Goal: Transaction & Acquisition: Book appointment/travel/reservation

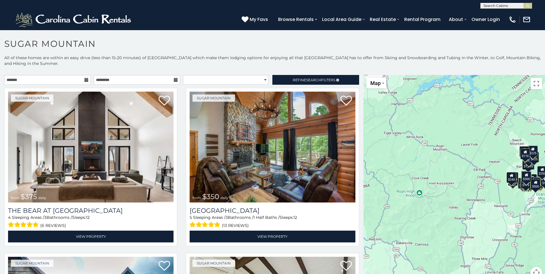
drag, startPoint x: 432, startPoint y: 174, endPoint x: 472, endPoint y: 154, distance: 44.4
click at [472, 154] on div "$375 $350 $350 $200 $375 $195 $265 $175 $190 $155 $290 $345 $175 $1,095 $195 $2…" at bounding box center [453, 180] width 181 height 210
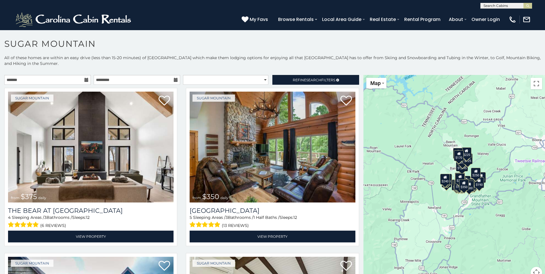
drag, startPoint x: 431, startPoint y: 143, endPoint x: 365, endPoint y: 145, distance: 65.5
click at [365, 145] on div "$375 $350 $350 $200 $375 $195 $265 $175 $190 $155 $290 $345 $175 $1,095 $195 $2…" at bounding box center [453, 180] width 181 height 210
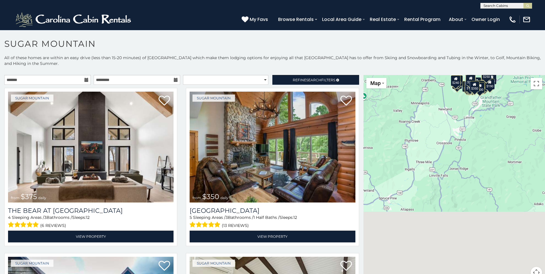
drag, startPoint x: 494, startPoint y: 251, endPoint x: 505, endPoint y: 139, distance: 112.6
click at [505, 139] on div "$375 $350 $350 $200 $375 $195 $265 $175 $190 $155 $290 $345 $175 $1,095 $195 $2…" at bounding box center [453, 180] width 181 height 210
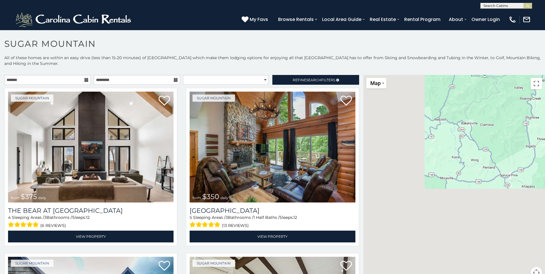
drag, startPoint x: 395, startPoint y: 174, endPoint x: 518, endPoint y: 161, distance: 124.2
click at [518, 161] on div "$375 $350 $350 $200 $375 $195 $265 $175 $190 $155 $290 $345 $175 $1,095 $195 $2…" at bounding box center [453, 180] width 181 height 210
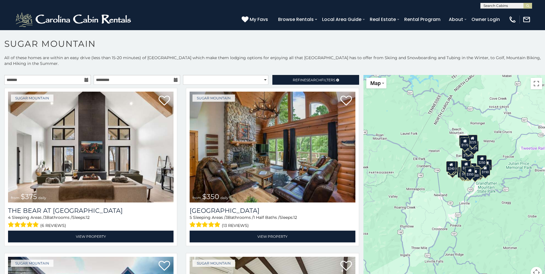
drag, startPoint x: 494, startPoint y: 153, endPoint x: 367, endPoint y: 261, distance: 166.4
click at [368, 263] on div "$375 $350 $350 $200 $375 $195 $265 $175 $190 $155 $290 $345 $175 $1,095 $195 $2…" at bounding box center [453, 180] width 181 height 210
click at [483, 175] on div "$190" at bounding box center [484, 170] width 10 height 11
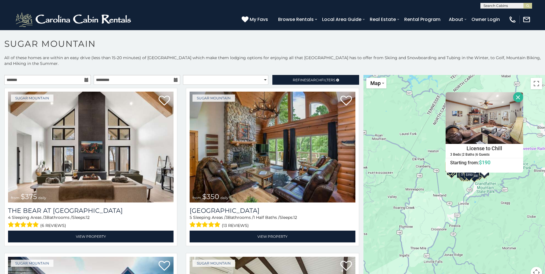
click at [516, 96] on button "Close" at bounding box center [518, 97] width 10 height 10
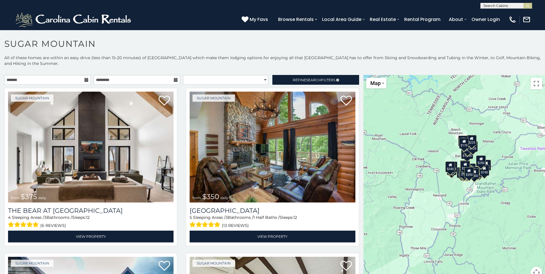
click at [461, 144] on div "$170" at bounding box center [464, 143] width 10 height 11
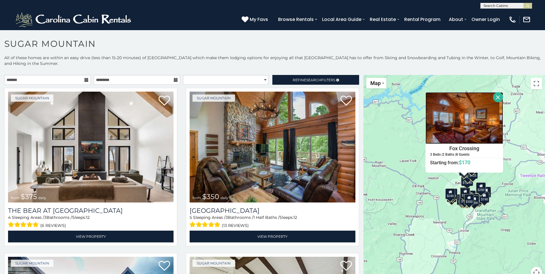
click at [466, 119] on img at bounding box center [464, 118] width 78 height 52
click at [494, 96] on button "Close" at bounding box center [498, 97] width 10 height 10
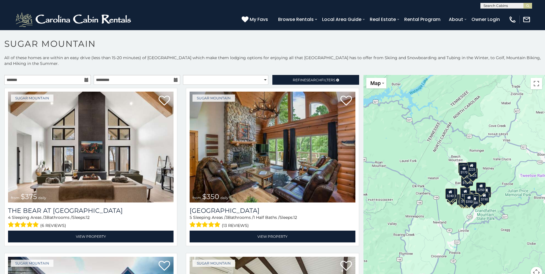
click at [472, 178] on div "$125" at bounding box center [473, 173] width 10 height 11
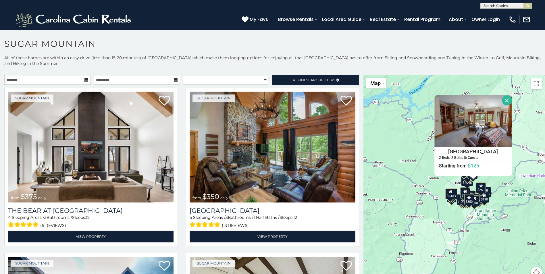
click at [504, 100] on button "Close" at bounding box center [507, 100] width 10 height 10
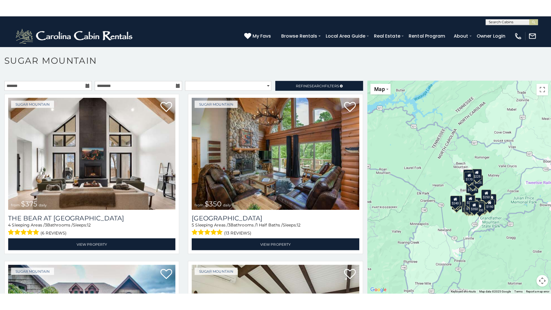
scroll to position [17, 0]
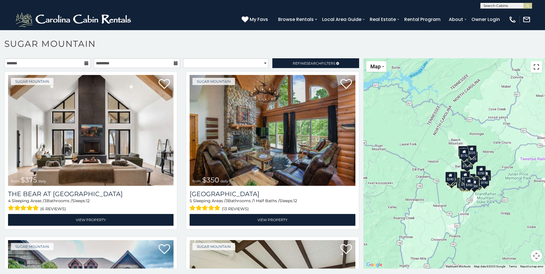
click at [532, 67] on button "Toggle fullscreen view" at bounding box center [535, 66] width 11 height 11
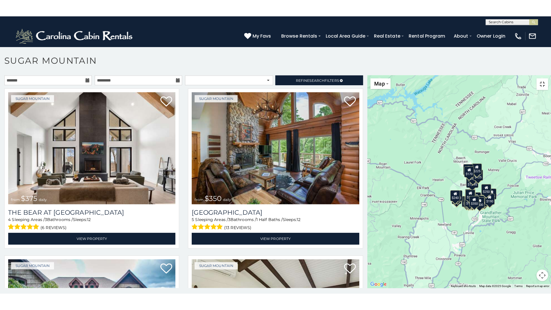
scroll to position [0, 0]
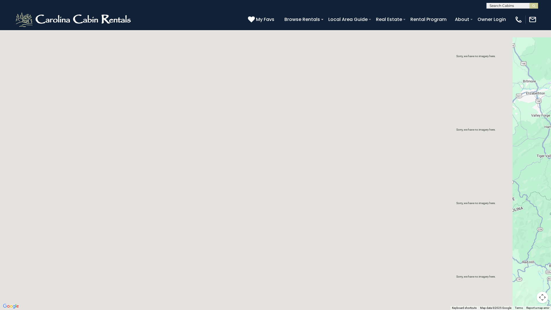
drag, startPoint x: 157, startPoint y: 137, endPoint x: 551, endPoint y: 169, distance: 395.0
click at [544, 169] on div "$375 $350 $350 $200 $375 $195 $265 $175 $190 $155 $290 $345 $175 $1,095 $195 $2…" at bounding box center [275, 155] width 551 height 310
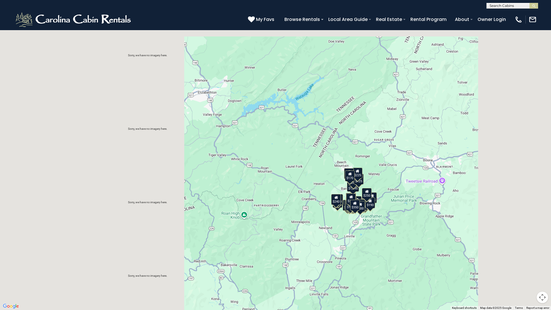
drag, startPoint x: 462, startPoint y: 192, endPoint x: 113, endPoint y: 179, distance: 349.4
click at [113, 179] on div "$375 $350 $350 $200 $375 $195 $265 $175 $190 $155 $290 $345 $175 $1,095 $195 $2…" at bounding box center [275, 155] width 551 height 310
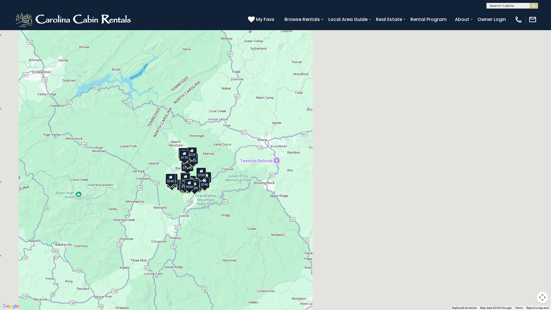
drag, startPoint x: 332, startPoint y: 203, endPoint x: 263, endPoint y: 192, distance: 69.9
click at [263, 192] on div "$375 $350 $350 $200 $375 $195 $265 $175 $190 $155 $290 $345 $175 $1,095 $195 $2…" at bounding box center [275, 155] width 551 height 310
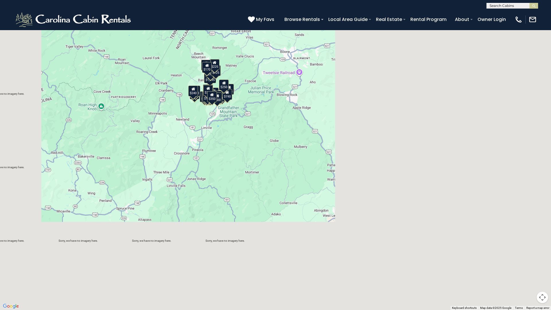
drag, startPoint x: 242, startPoint y: 204, endPoint x: 265, endPoint y: 115, distance: 92.3
click at [265, 115] on div "$375 $350 $350 $200 $375 $195 $265 $175 $190 $155 $290 $345 $175 $1,095 $195 $2…" at bounding box center [275, 155] width 551 height 310
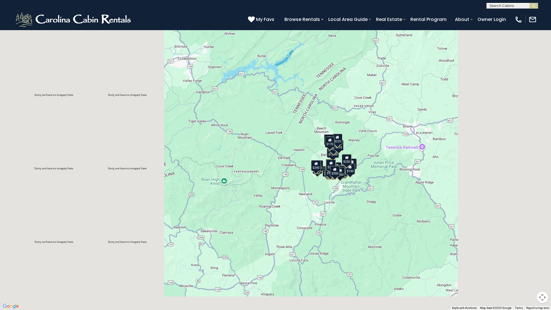
drag, startPoint x: 273, startPoint y: 118, endPoint x: 396, endPoint y: 193, distance: 144.3
click at [396, 193] on div "$375 $350 $350 $200 $375 $195 $265 $175 $190 $155 $290 $345 $175 $1,095 $195 $2…" at bounding box center [275, 155] width 551 height 310
click at [331, 181] on div "$375 $350 $350 $200 $375 $195 $265 $175 $190 $155 $290 $345 $175 $1,095 $195 $2…" at bounding box center [275, 155] width 551 height 310
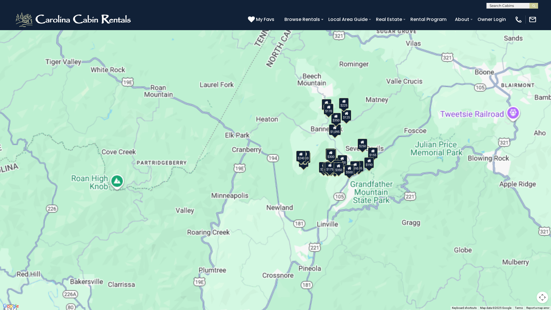
click at [331, 181] on div "$375 $350 $350 $200 $375 $195 $265 $175 $190 $155 $290 $345 $175 $1,095 $195 $2…" at bounding box center [275, 155] width 551 height 310
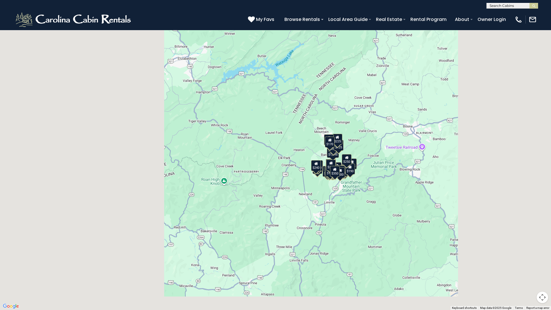
click at [331, 181] on div "$375 $350 $350 $200 $375 $195 $265 $175 $190 $155 $290 $345 $175 $1,095 $195 $2…" at bounding box center [275, 155] width 551 height 310
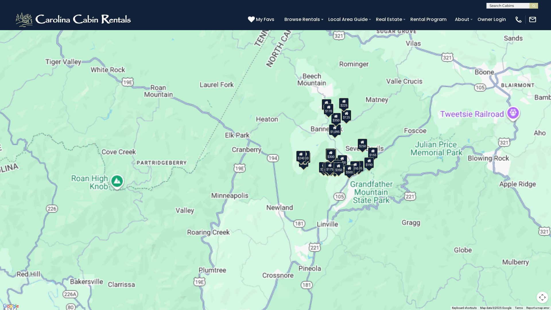
click at [322, 170] on div "$375" at bounding box center [324, 167] width 10 height 11
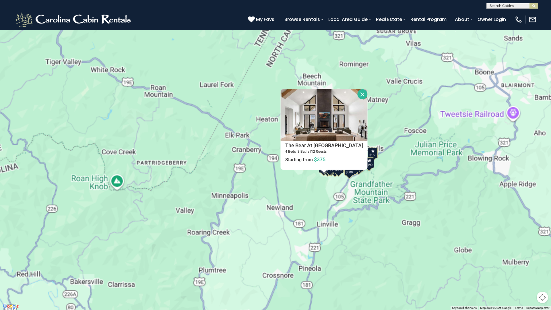
click at [358, 95] on button "Close" at bounding box center [363, 94] width 10 height 10
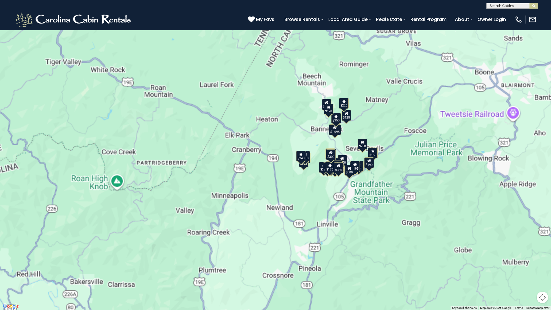
click at [305, 167] on div "$375 $350 $350 $200 $375 $195 $265 $175 $190 $155 $290 $345 $175 $1,095 $195 $2…" at bounding box center [275, 155] width 551 height 310
click at [322, 171] on div "$375" at bounding box center [324, 167] width 10 height 11
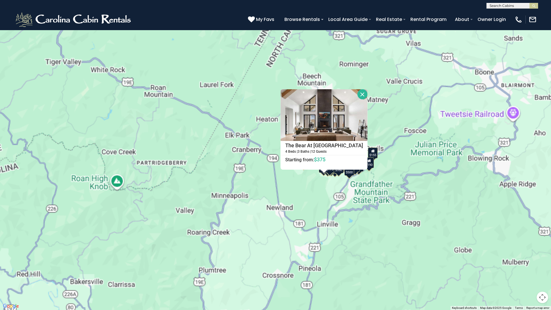
click at [358, 94] on button "Close" at bounding box center [363, 94] width 10 height 10
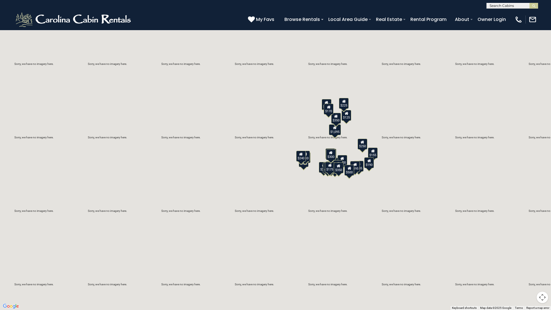
click at [357, 171] on div "$195" at bounding box center [355, 166] width 10 height 11
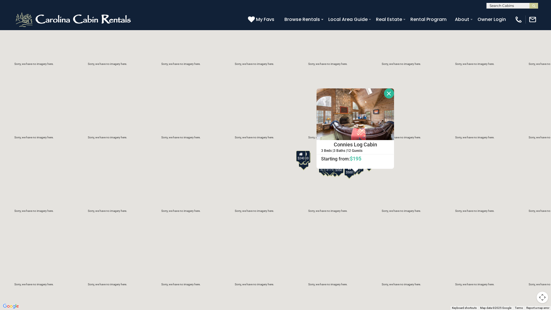
click at [390, 91] on button "Close" at bounding box center [389, 93] width 10 height 10
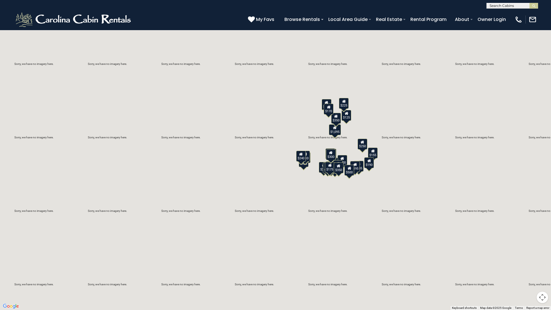
click at [374, 151] on icon at bounding box center [373, 151] width 4 height 4
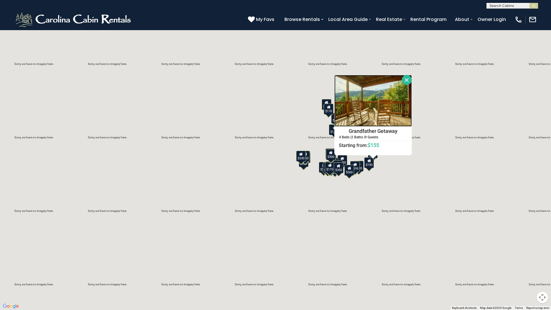
click at [383, 107] on img at bounding box center [374, 101] width 78 height 52
